Goal: Task Accomplishment & Management: Complete application form

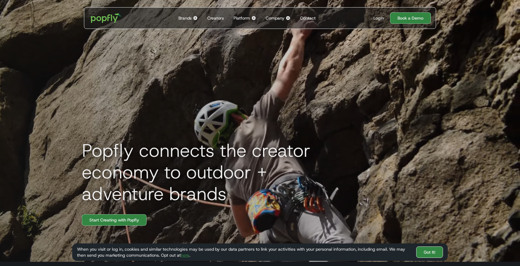
click at [431, 251] on link "Got It!" at bounding box center [429, 251] width 27 height 11
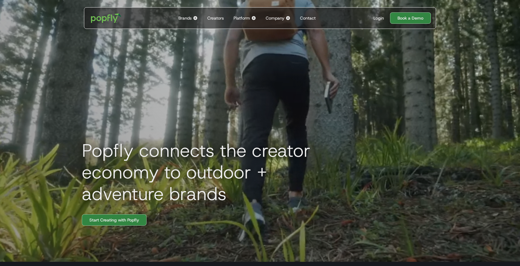
click at [186, 17] on div "Brands" at bounding box center [184, 18] width 13 height 6
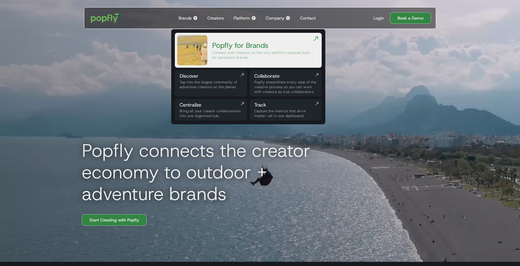
click at [218, 17] on div "Creators" at bounding box center [215, 18] width 17 height 6
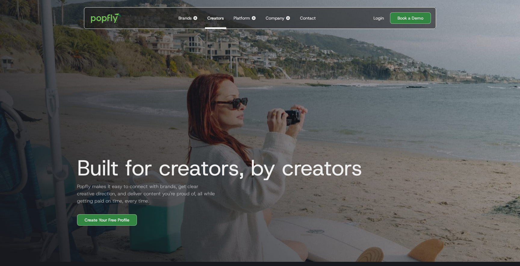
click at [246, 18] on div "Platform" at bounding box center [242, 18] width 17 height 6
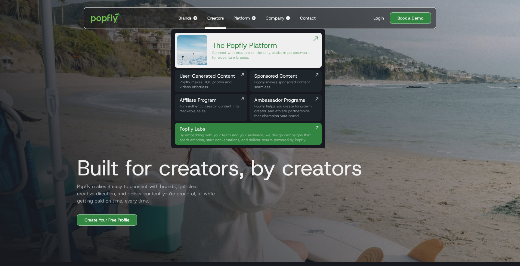
click at [276, 19] on div "Company" at bounding box center [275, 18] width 19 height 6
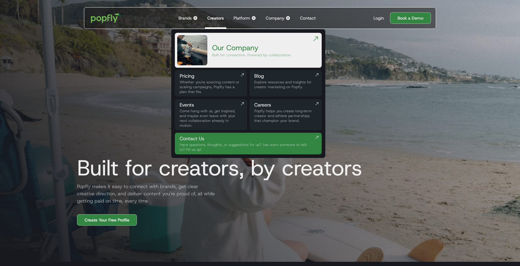
click at [250, 46] on div "Our Company" at bounding box center [251, 48] width 79 height 10
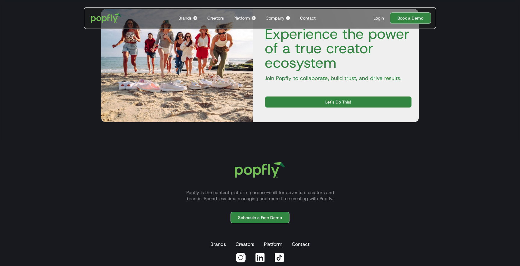
scroll to position [895, 0]
click at [220, 18] on div "Creators" at bounding box center [215, 18] width 17 height 6
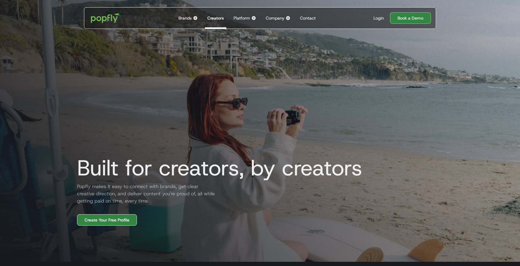
click at [117, 220] on link "Create Your Free Profile" at bounding box center [107, 219] width 60 height 11
